Goal: Task Accomplishment & Management: Use online tool/utility

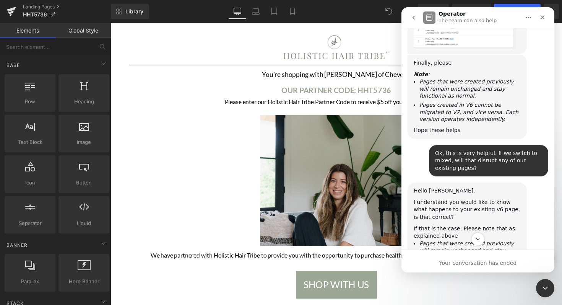
scroll to position [845, 0]
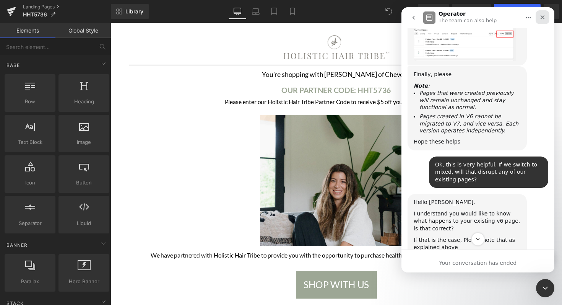
click at [542, 15] on icon "Close" at bounding box center [543, 17] width 6 height 6
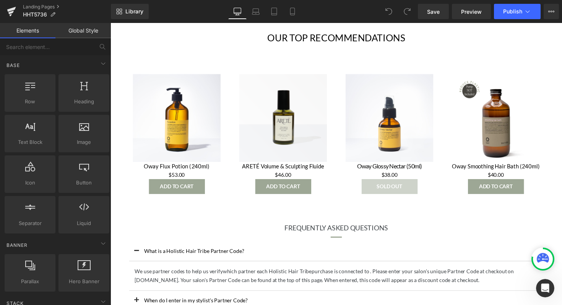
scroll to position [292, 0]
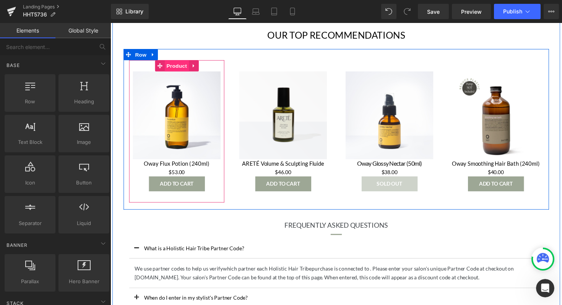
click at [178, 69] on span "Product" at bounding box center [178, 66] width 25 height 11
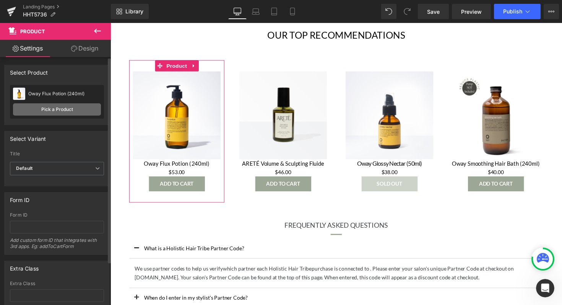
click at [68, 107] on link "Pick a Product" at bounding box center [57, 109] width 88 height 12
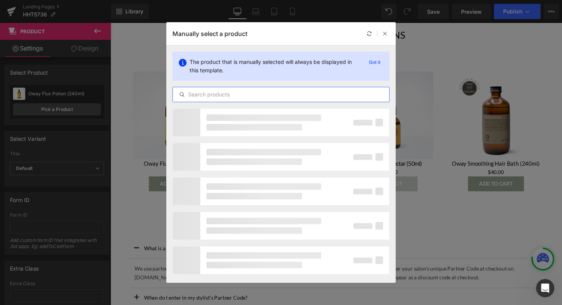
click at [271, 94] on input "text" at bounding box center [281, 94] width 217 height 9
paste input "Volume and Sculpting Fluid"
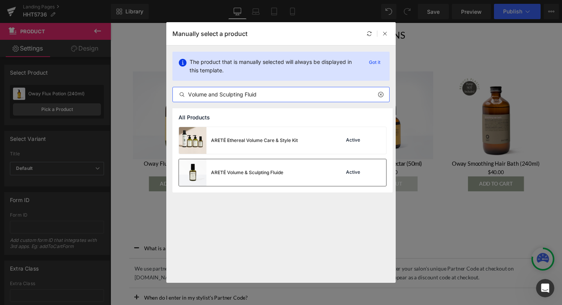
type input "Volume and Sculpting Fluid"
click at [277, 166] on div "ARETÉ Volume & Sculpting Fluide" at bounding box center [231, 172] width 104 height 27
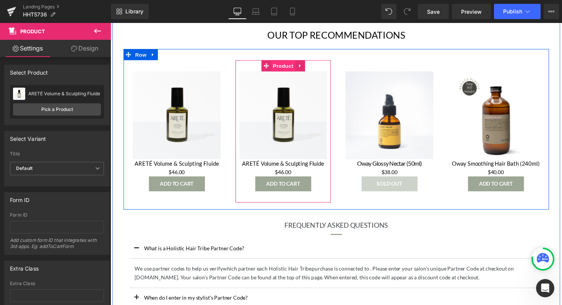
click at [287, 70] on span "Product" at bounding box center [287, 66] width 25 height 11
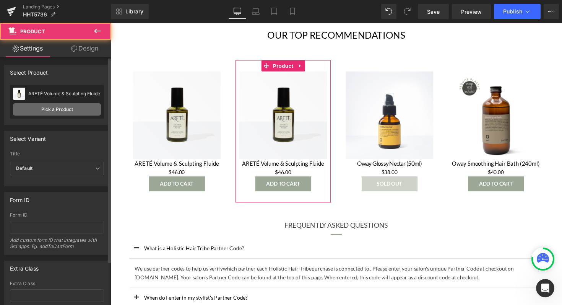
click at [72, 109] on link "Pick a Product" at bounding box center [57, 109] width 88 height 12
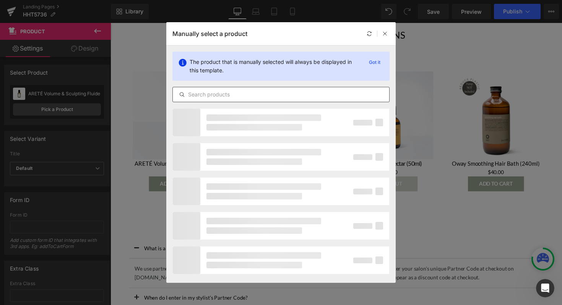
click at [275, 96] on input "text" at bounding box center [281, 94] width 217 height 9
paste input "Soft Shine Texture Spray"
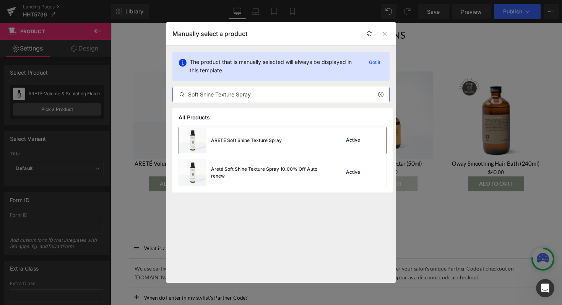
type input "Soft Shine Texture Spray"
click at [260, 134] on div "ARETÉ Soft Shine Texture Spray" at bounding box center [230, 140] width 103 height 27
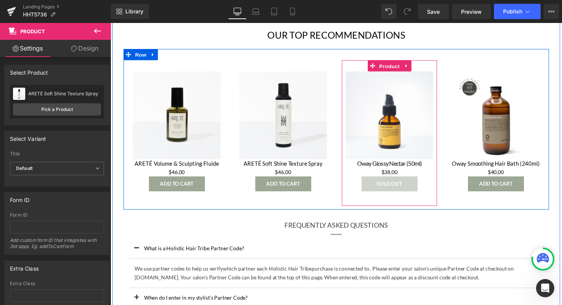
click at [397, 65] on span "Product" at bounding box center [396, 67] width 25 height 11
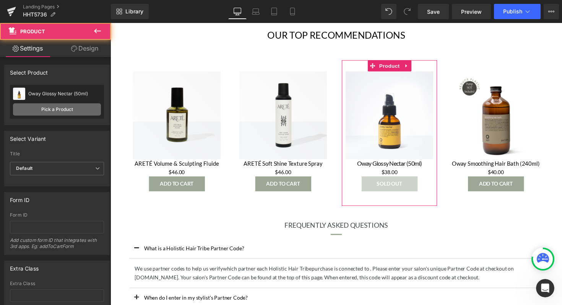
click at [54, 109] on link "Pick a Product" at bounding box center [57, 109] width 88 height 12
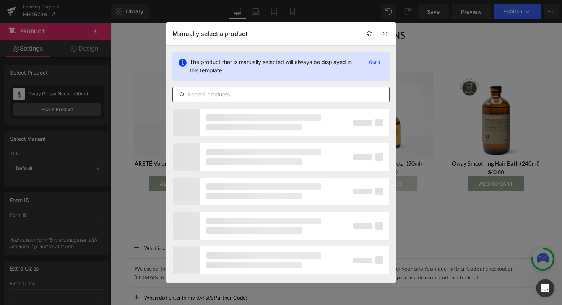
click at [267, 97] on input "text" at bounding box center [281, 94] width 217 height 9
paste input "Detoxifying Herbal Shampoo"
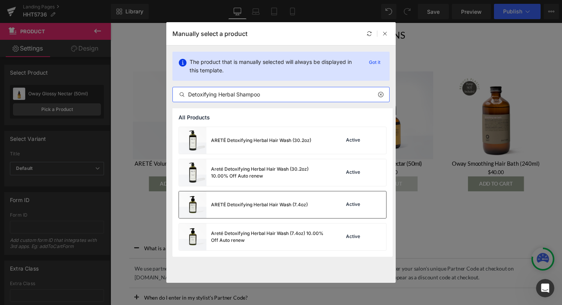
type input "Detoxifying Herbal Shampoo"
click at [276, 205] on div "ARETÉ Detoxifying Herbal Hair Wash (7.4oz)" at bounding box center [259, 204] width 97 height 7
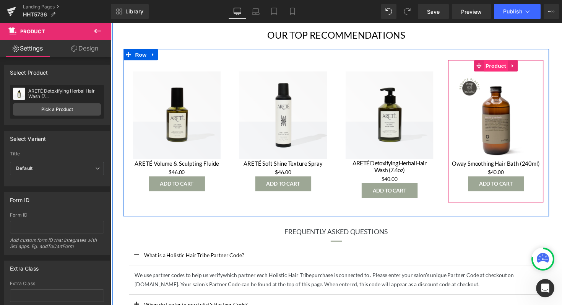
click at [502, 63] on span "Product" at bounding box center [505, 66] width 25 height 11
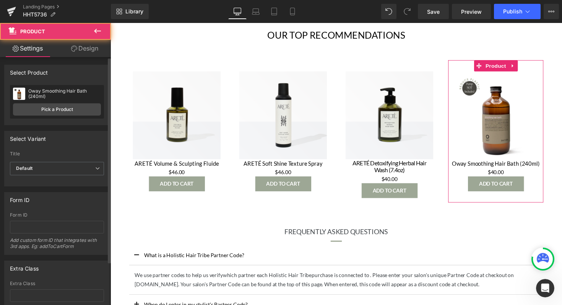
click at [60, 117] on div "Oway Smoothing Hair Bath (240ml) Oway Smoothing Hair Bath (240ml) Pick a Product" at bounding box center [57, 102] width 94 height 34
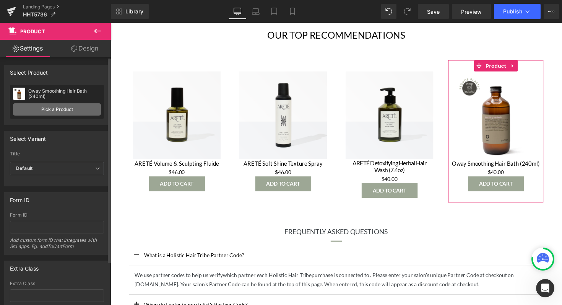
click at [60, 112] on link "Pick a Product" at bounding box center [57, 109] width 88 height 12
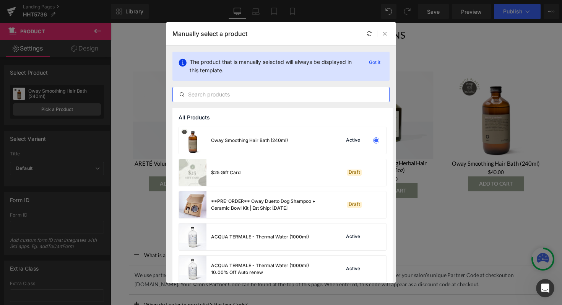
click at [236, 93] on input "text" at bounding box center [281, 94] width 217 height 9
paste input "Micro Exfoliating Scalp Treatment"
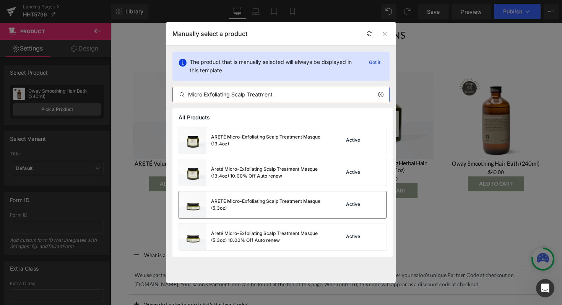
type input "Micro Exfoliating Scalp Treatment"
click at [262, 204] on div "ARETÉ Micro-Exfoliating Scalp Treatment Masque (5.3oz)" at bounding box center [268, 205] width 115 height 14
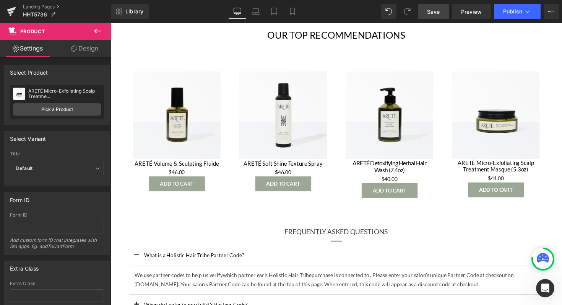
click at [439, 15] on span "Save" at bounding box center [433, 12] width 13 height 8
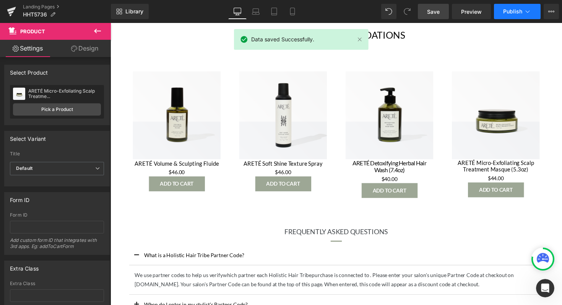
click at [523, 10] on button "Publish" at bounding box center [517, 11] width 47 height 15
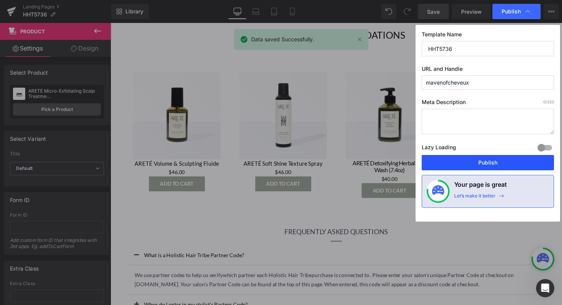
click at [495, 163] on button "Publish" at bounding box center [488, 162] width 132 height 15
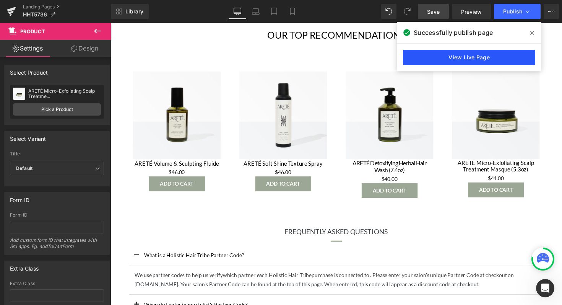
click at [438, 52] on link "View Live Page" at bounding box center [469, 57] width 132 height 15
